Goal: Contribute content

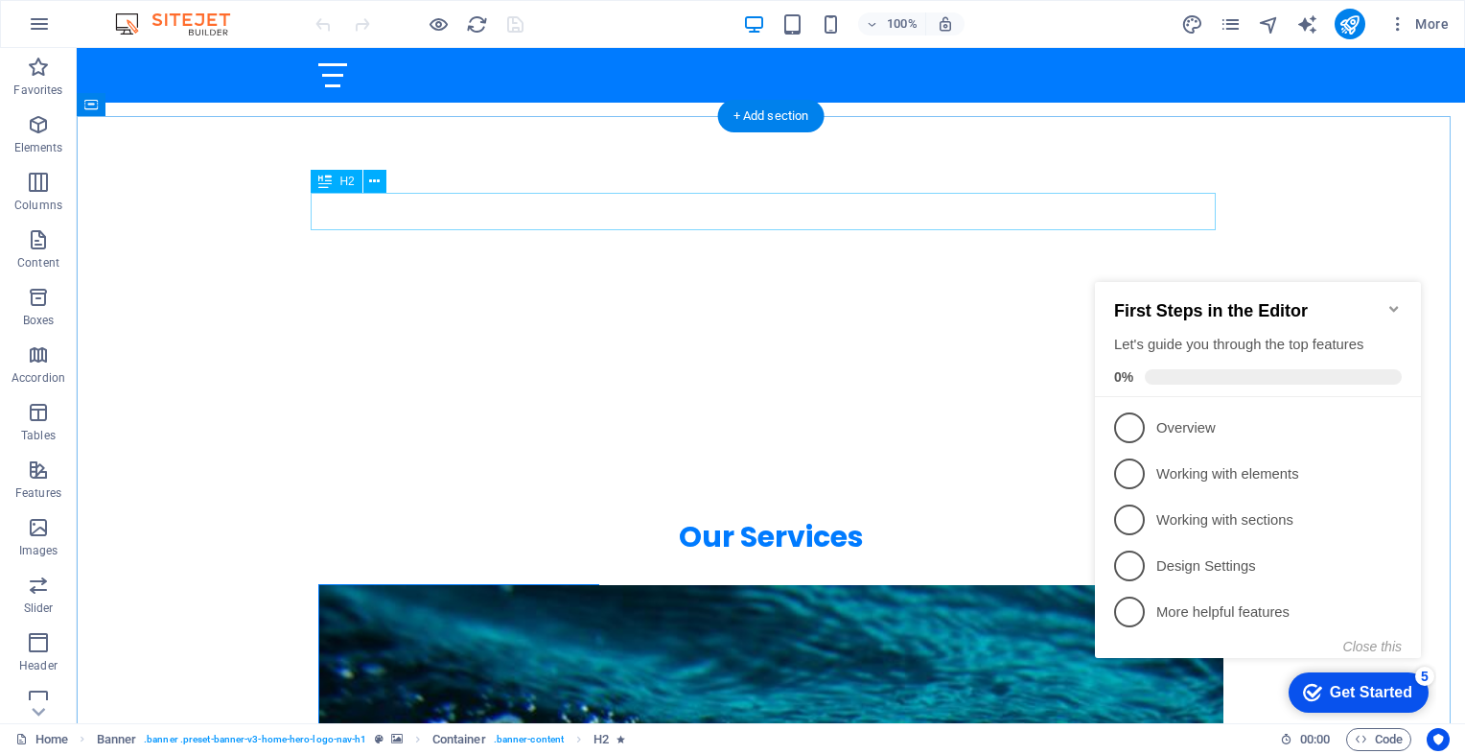
scroll to position [610, 0]
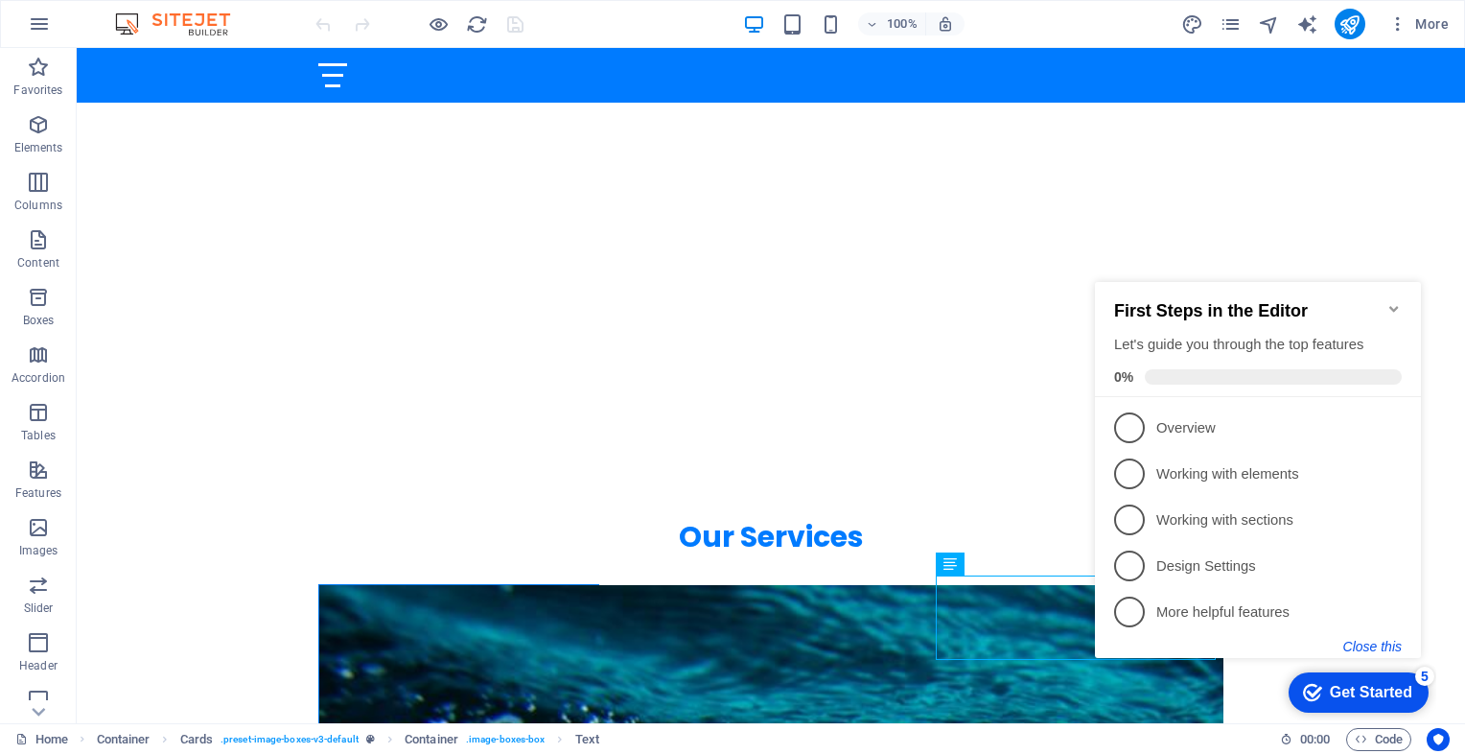
click at [1384, 643] on button "Close this" at bounding box center [1372, 646] width 58 height 15
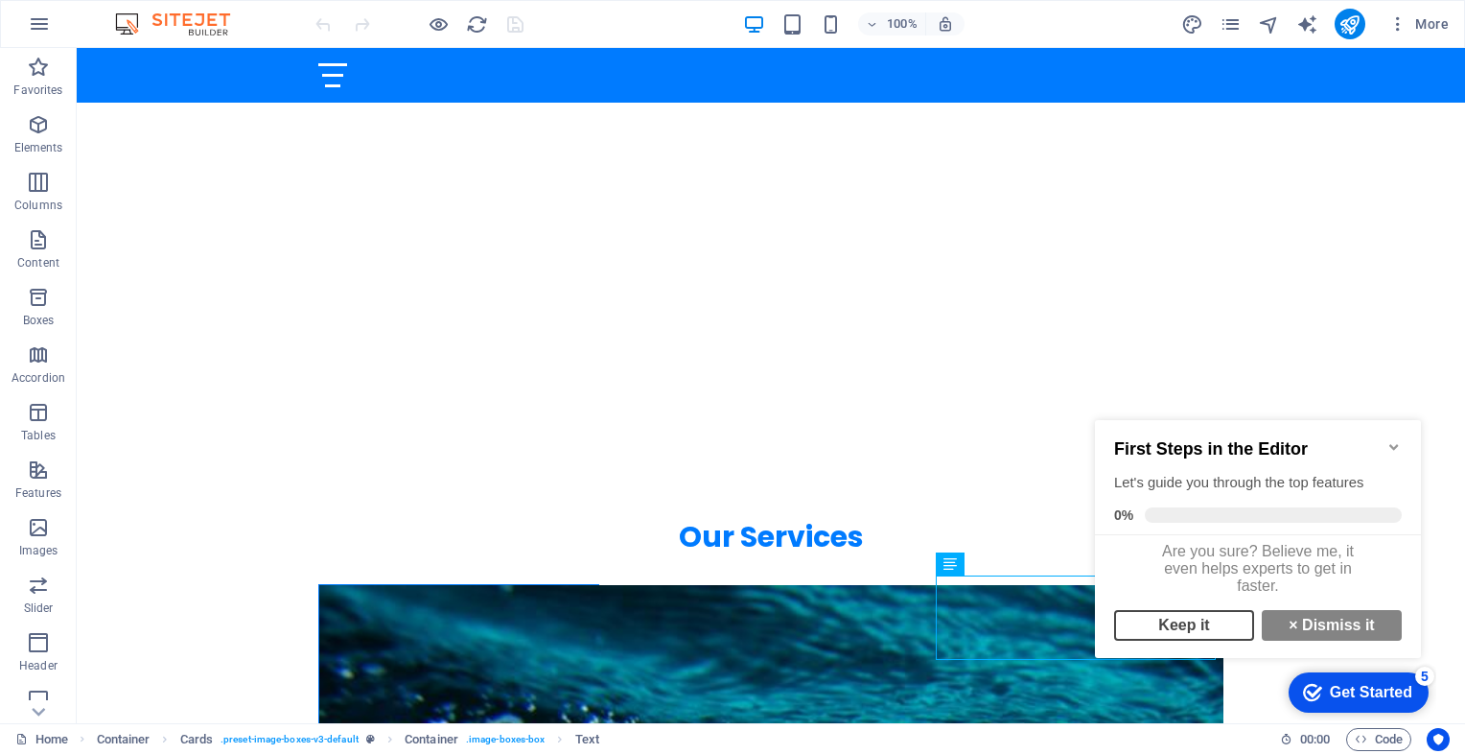
click at [1204, 634] on link "Keep it" at bounding box center [1184, 625] width 140 height 31
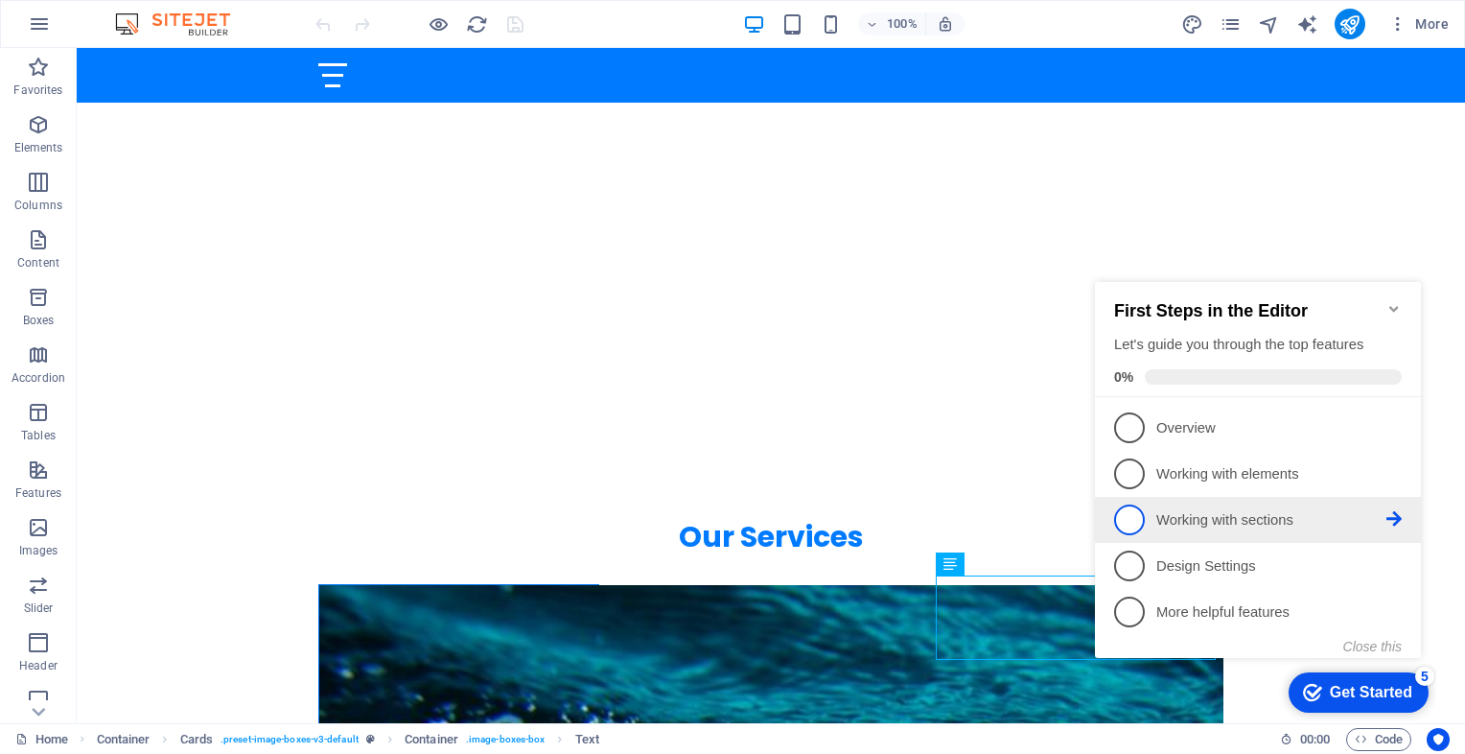
click at [1377, 526] on p "Working with sections - incomplete" at bounding box center [1271, 520] width 230 height 20
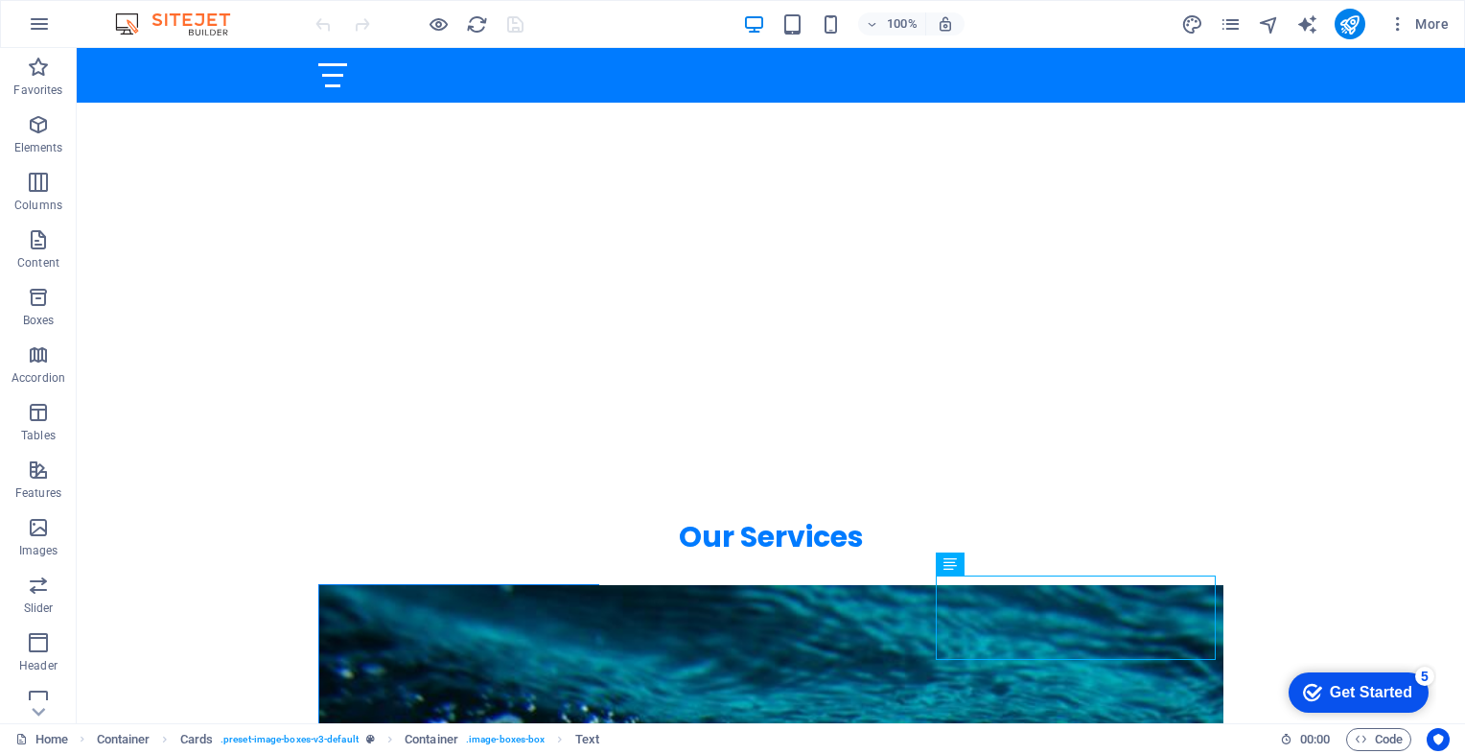
scroll to position [0, 0]
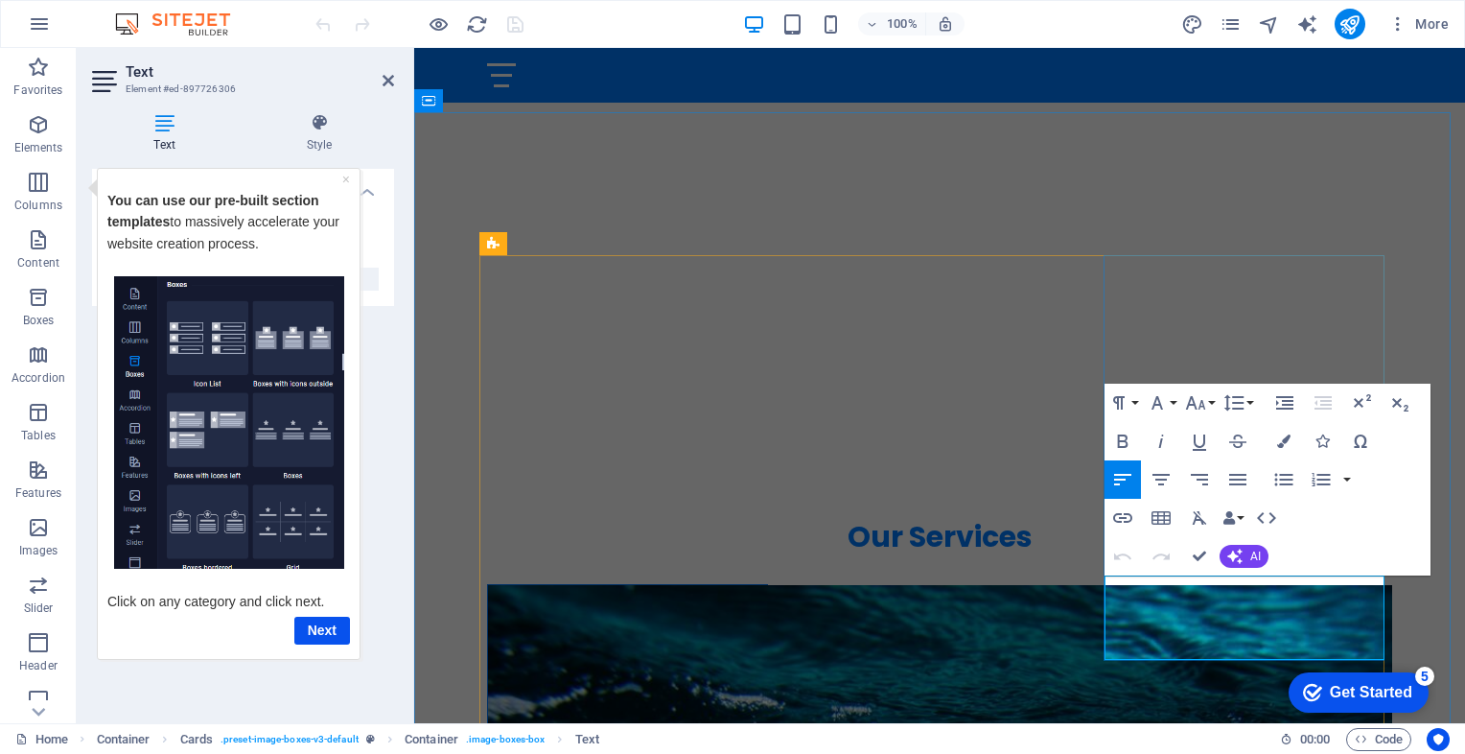
drag, startPoint x: 1212, startPoint y: 634, endPoint x: 1123, endPoint y: 616, distance: 91.0
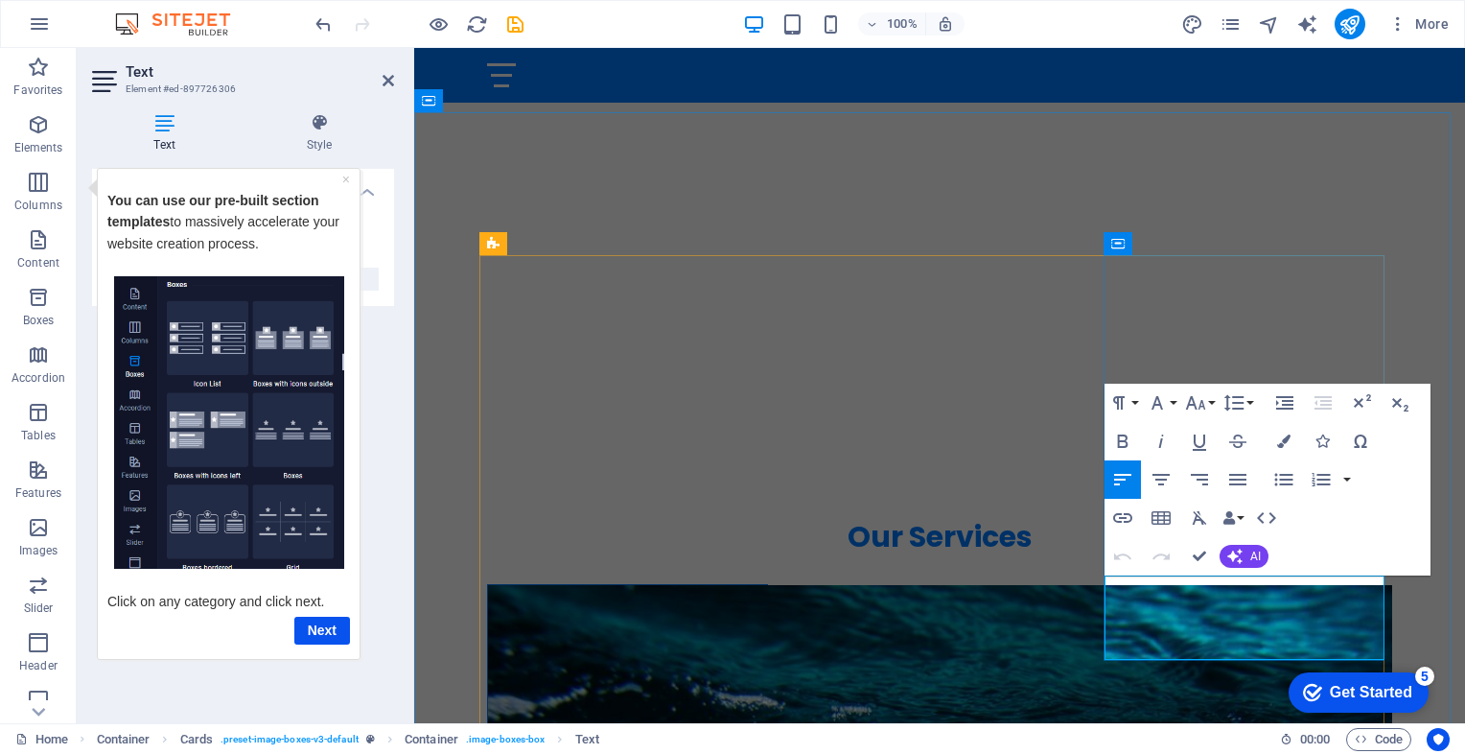
drag, startPoint x: 1220, startPoint y: 634, endPoint x: 1153, endPoint y: 634, distance: 66.2
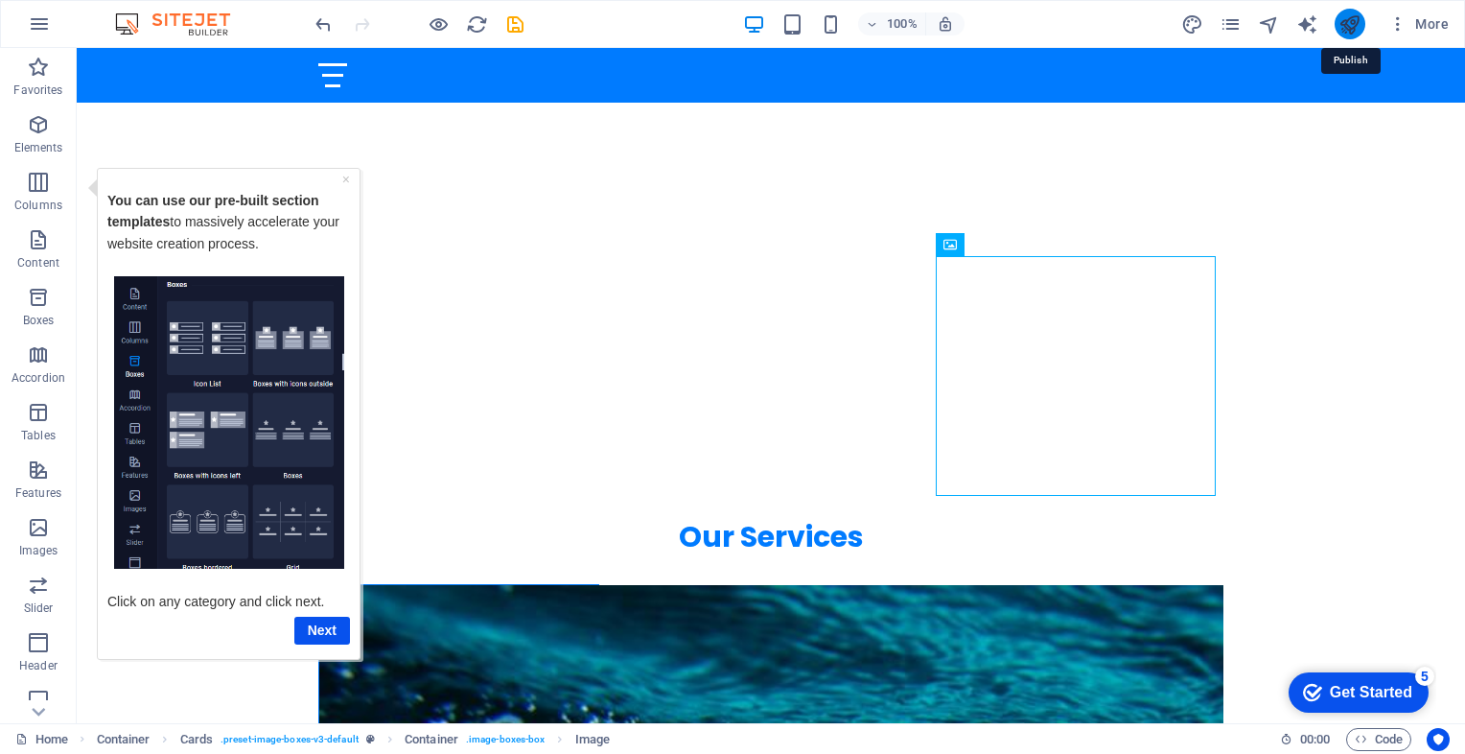
click at [1346, 21] on icon "publish" at bounding box center [1349, 24] width 22 height 22
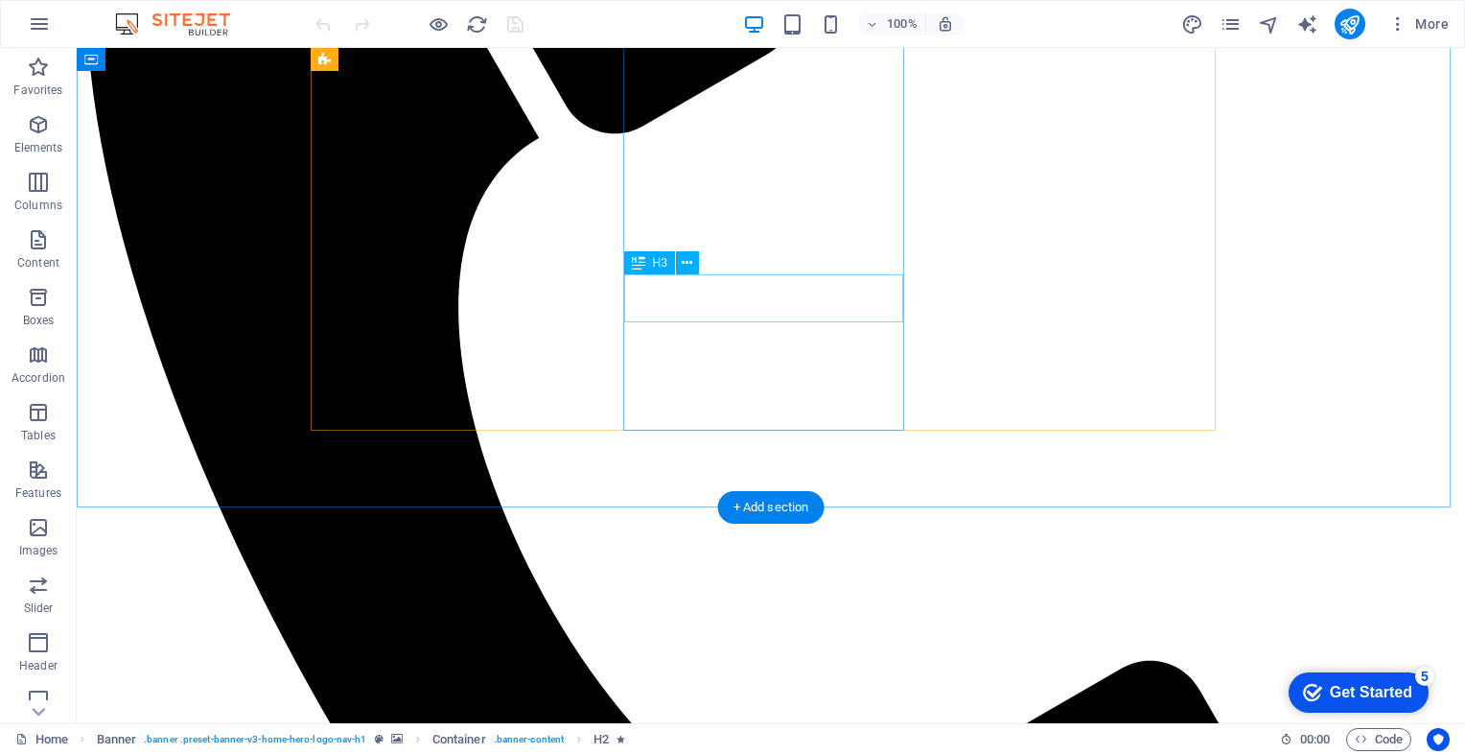
scroll to position [1291, 0]
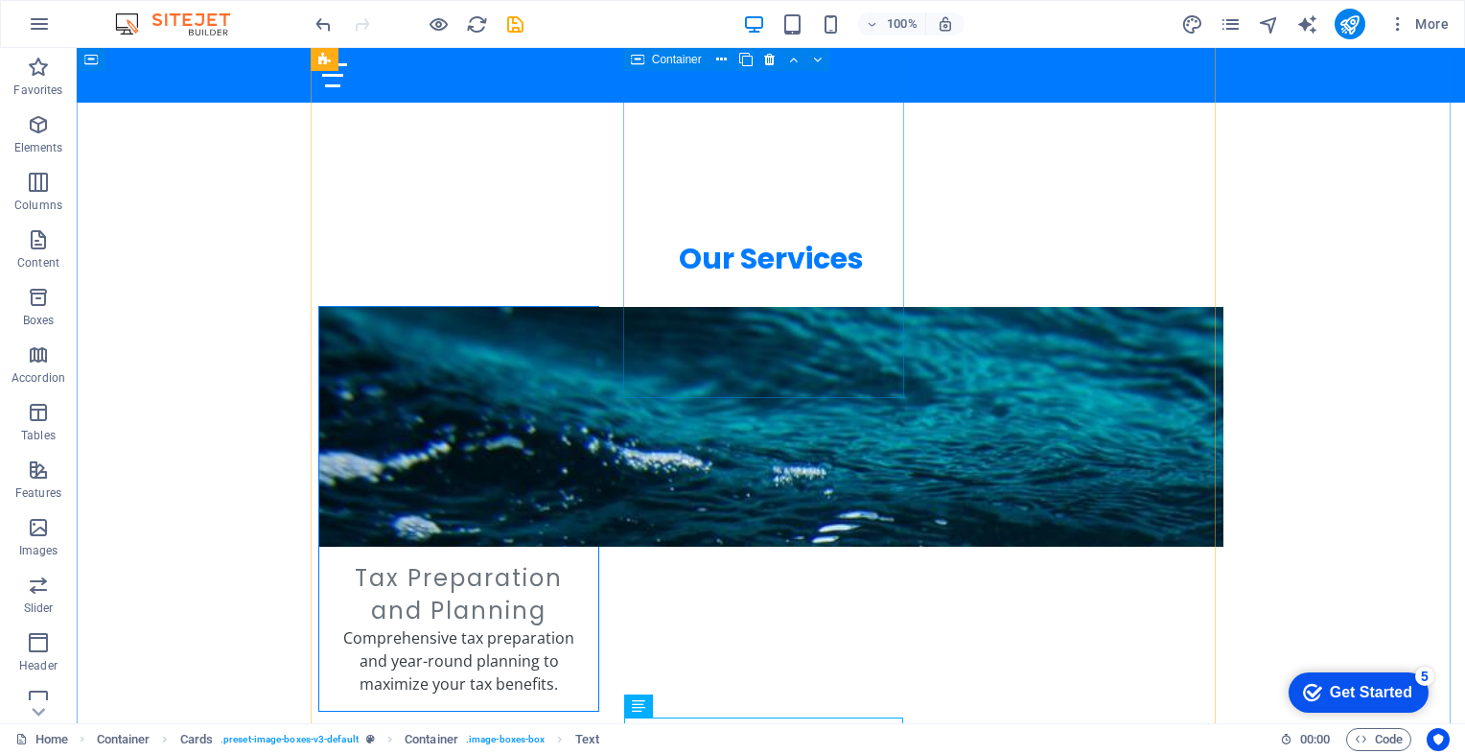
scroll to position [886, 0]
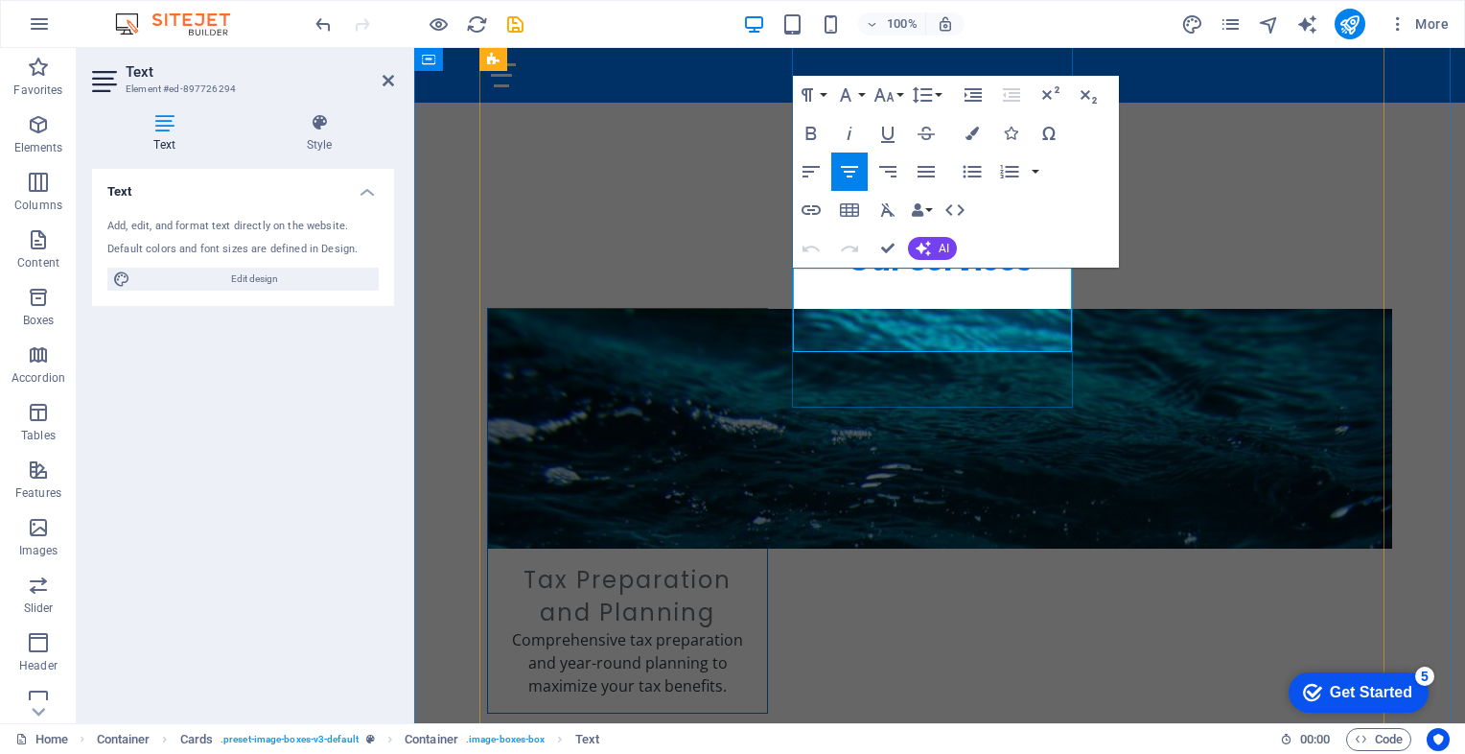
drag, startPoint x: 903, startPoint y: 322, endPoint x: 887, endPoint y: 322, distance: 16.3
drag, startPoint x: 995, startPoint y: 347, endPoint x: 985, endPoint y: 328, distance: 21.9
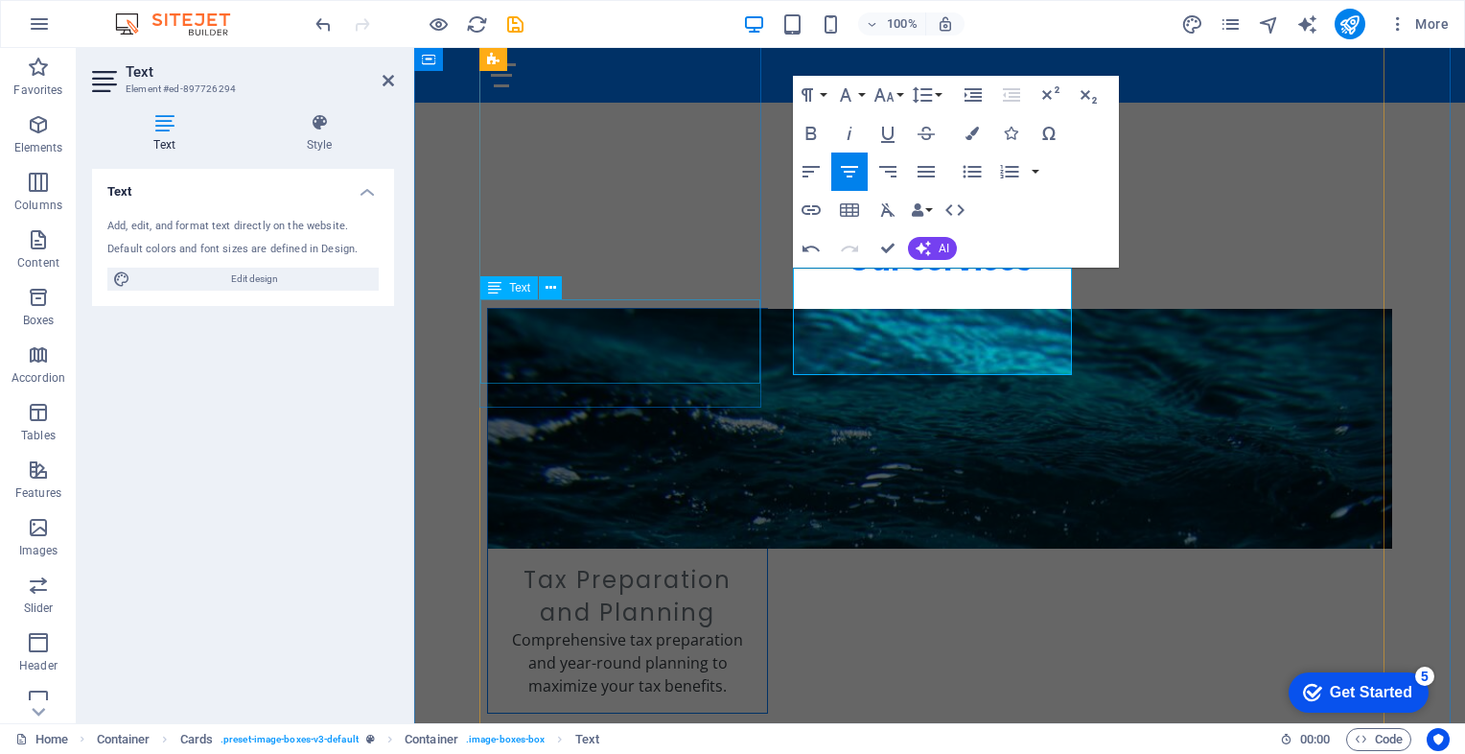
click at [685, 628] on div "Comprehensive tax preparation and year-round planning to maximize your tax bene…" at bounding box center [627, 670] width 279 height 84
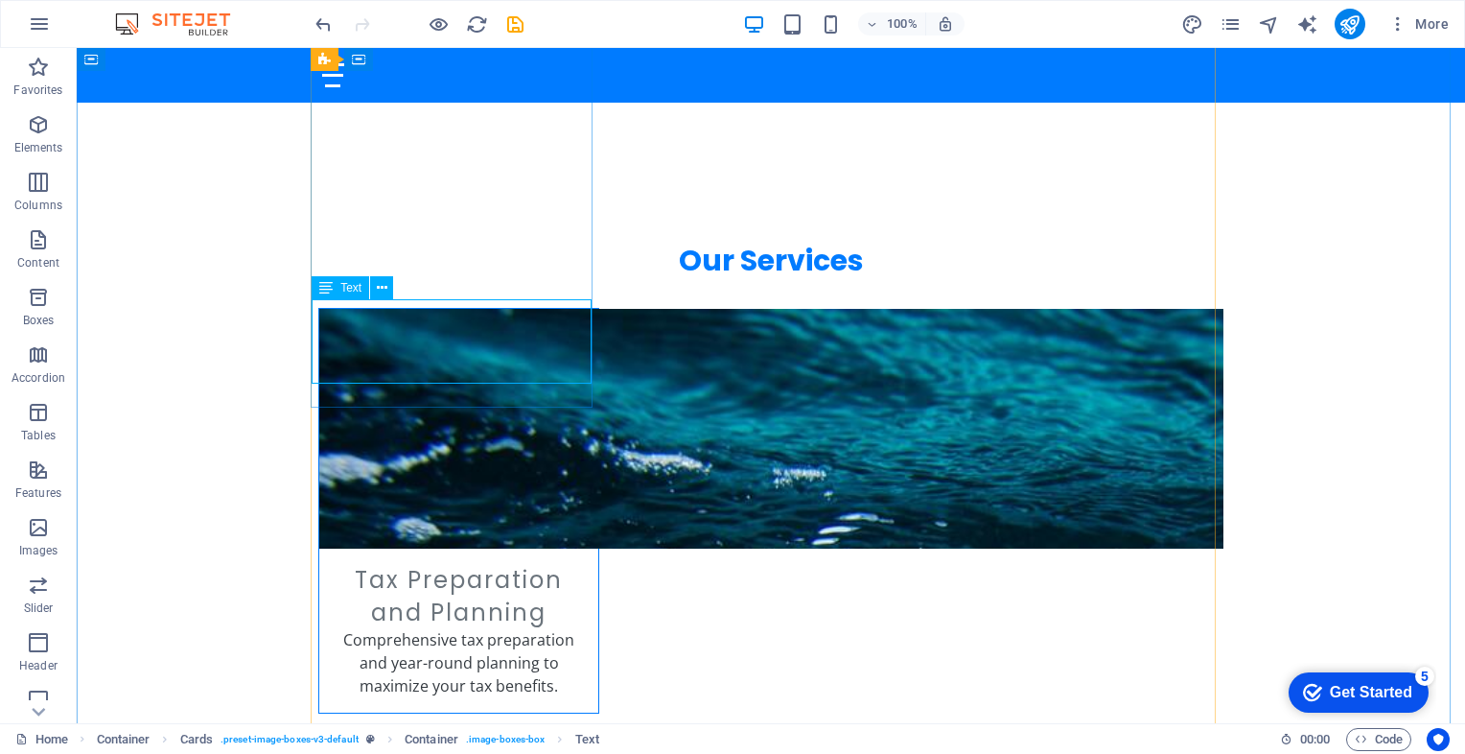
click at [557, 628] on div "Comprehensive tax preparation and year-round planning to maximize your tax bene…" at bounding box center [458, 670] width 279 height 84
click at [493, 628] on div "Comprehensive tax preparation and year-round planning to maximize your tax bene…" at bounding box center [458, 670] width 279 height 84
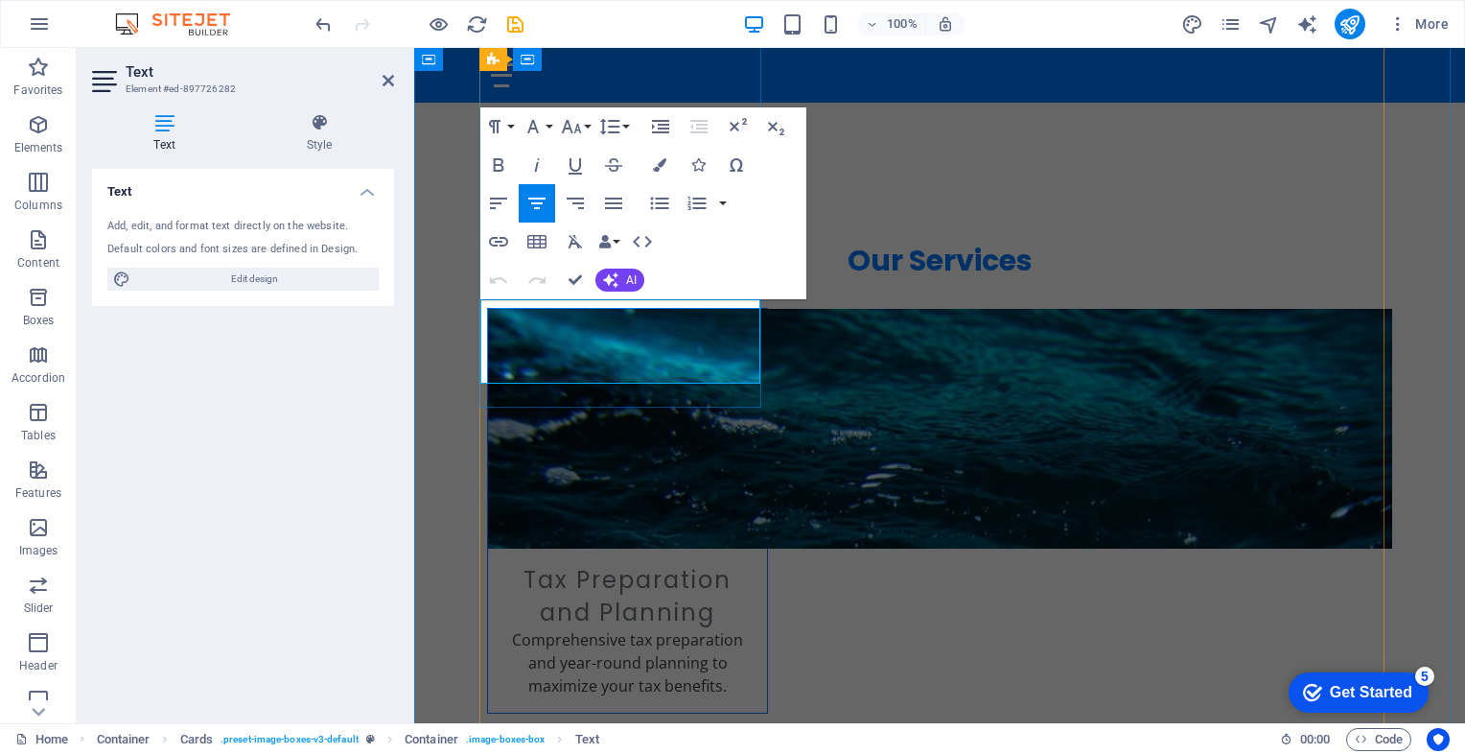
click at [725, 628] on p "Comprehensive tax preparation and year-round planning to maximize your tax bene…" at bounding box center [627, 662] width 248 height 69
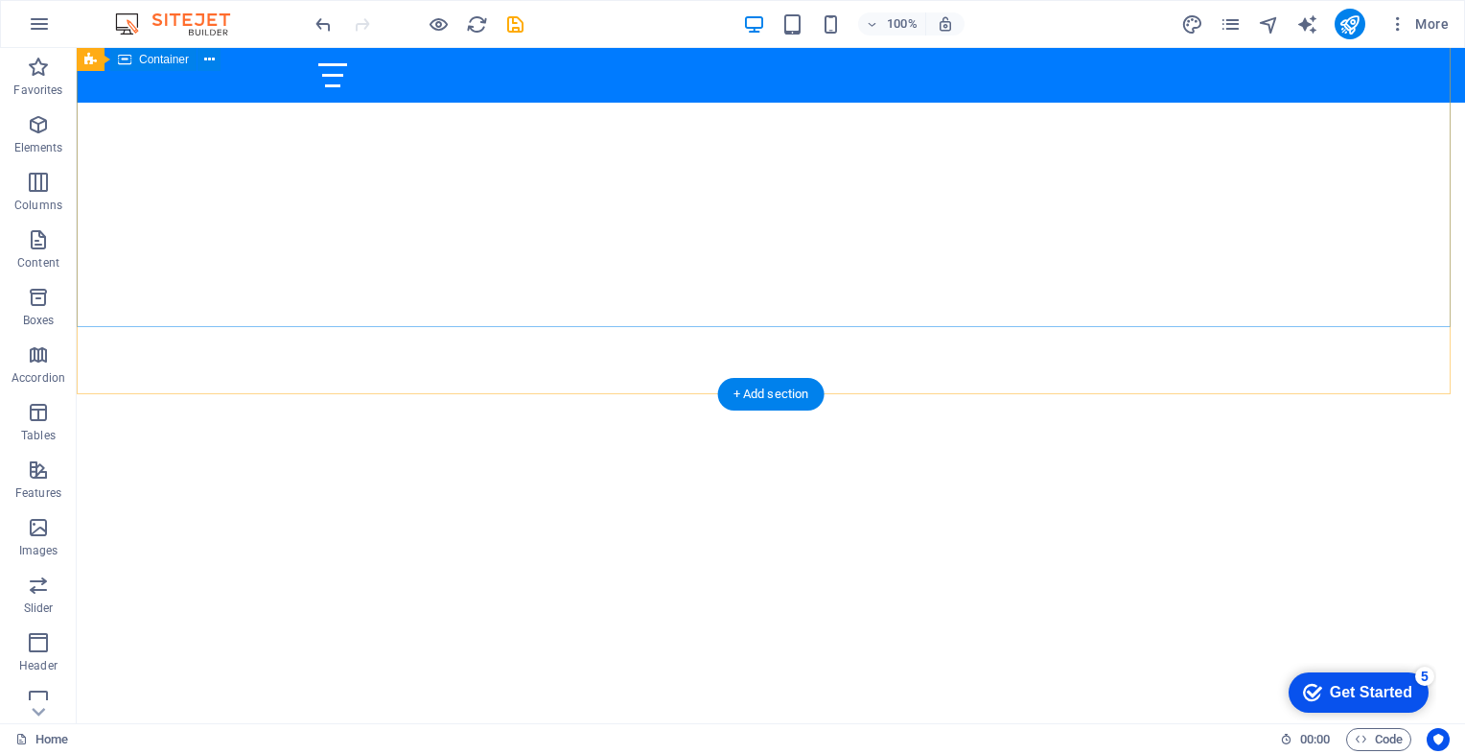
scroll to position [329, 0]
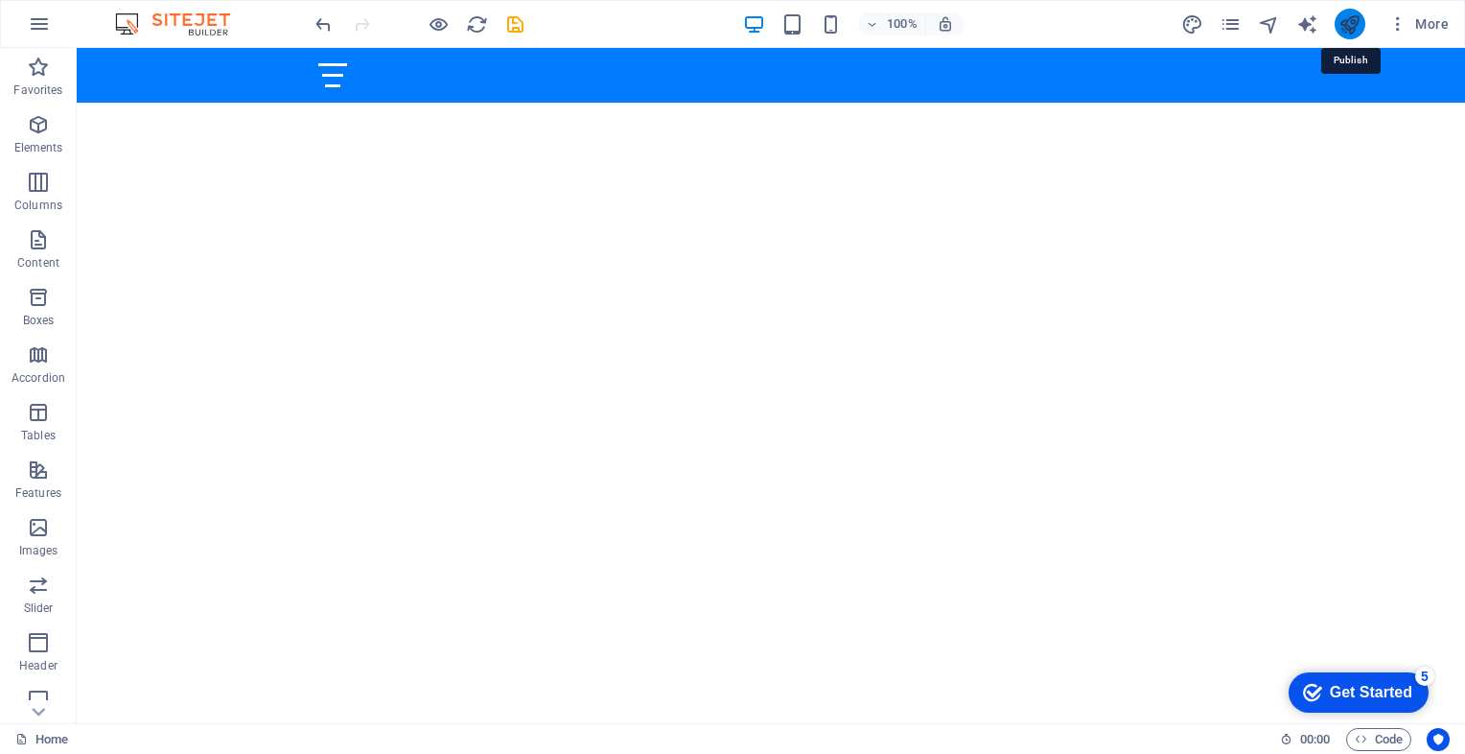
click at [1349, 20] on icon "publish" at bounding box center [1349, 24] width 22 height 22
